Goal: Task Accomplishment & Management: Manage account settings

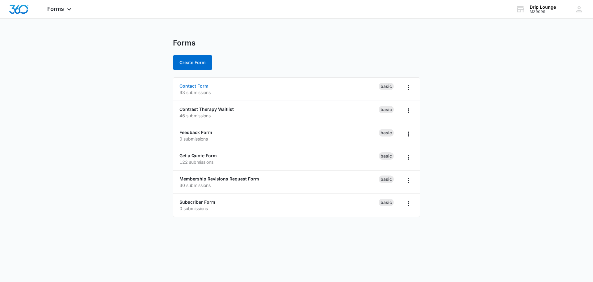
click at [191, 86] on link "Contact Form" at bounding box center [194, 85] width 29 height 5
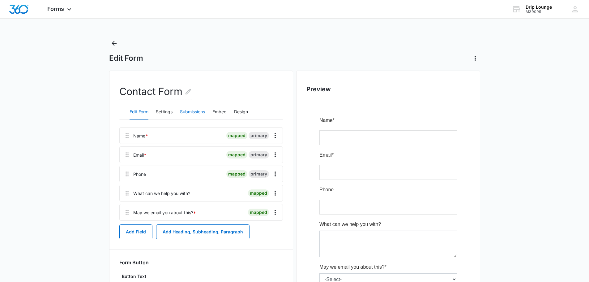
click at [192, 112] on button "Submissions" at bounding box center [192, 111] width 25 height 15
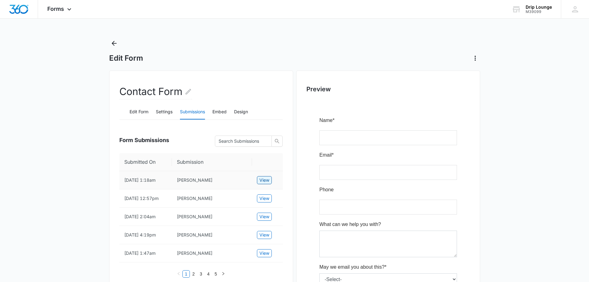
click at [264, 180] on span "View" at bounding box center [264, 179] width 10 height 7
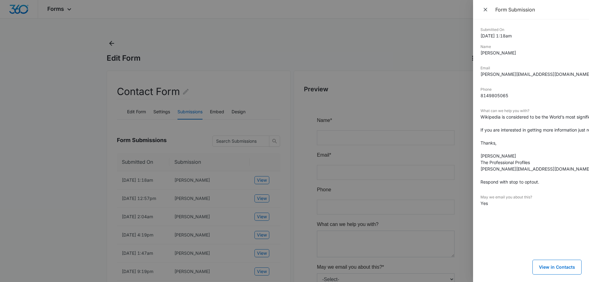
click at [254, 192] on div at bounding box center [294, 141] width 589 height 282
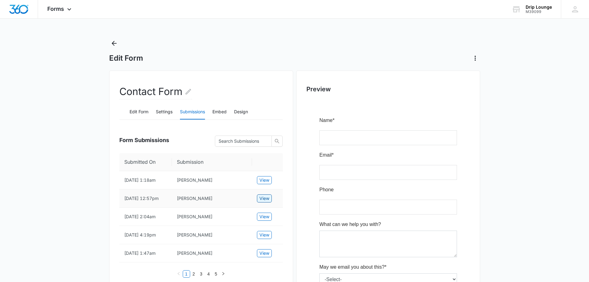
click at [262, 198] on span "View" at bounding box center [264, 198] width 10 height 7
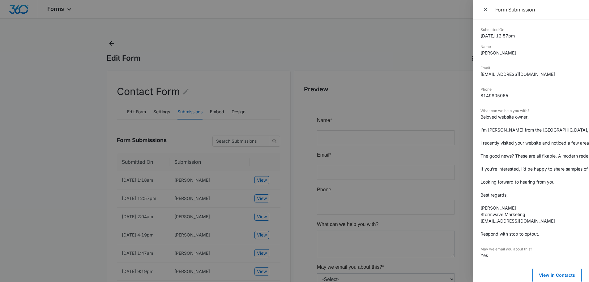
click at [113, 48] on div at bounding box center [294, 141] width 589 height 282
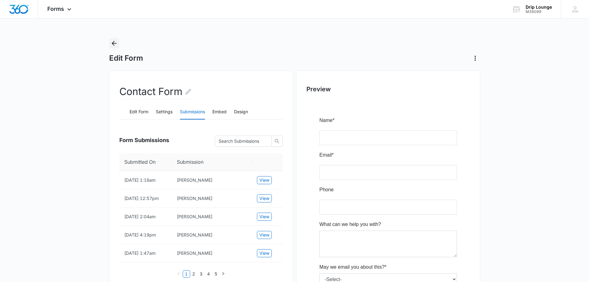
click at [111, 44] on icon "Back" at bounding box center [113, 43] width 7 height 7
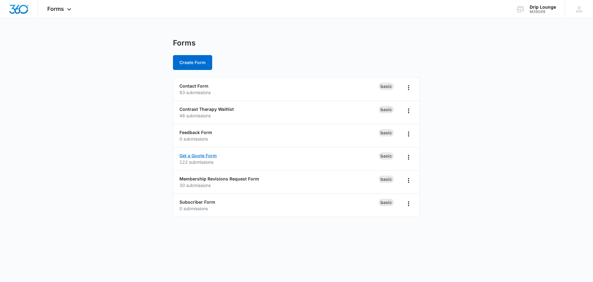
click at [195, 155] on link "Get a Quote Form" at bounding box center [198, 155] width 37 height 5
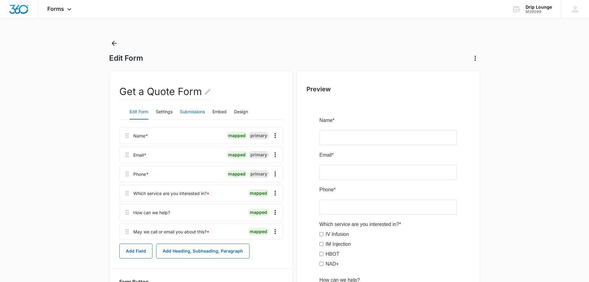
click at [195, 111] on button "Submissions" at bounding box center [192, 111] width 25 height 15
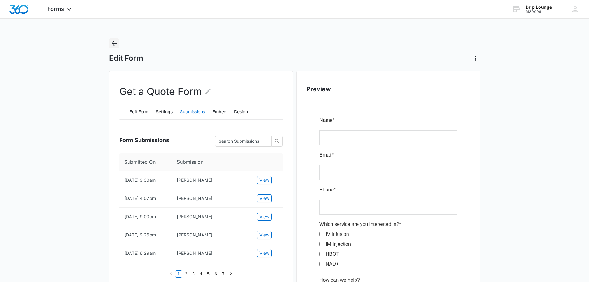
click at [113, 46] on icon "Back" at bounding box center [113, 43] width 7 height 7
